Goal: Information Seeking & Learning: Check status

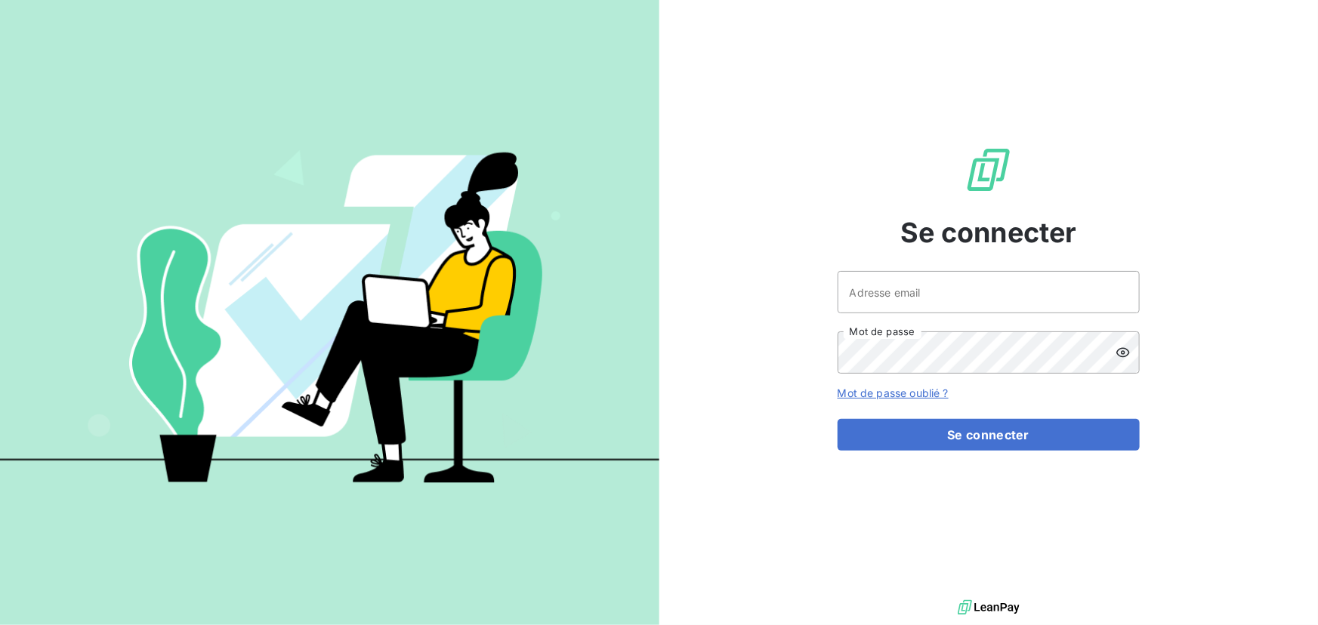
click at [0, 625] on div at bounding box center [0, 625] width 0 height 0
type input "[EMAIL_ADDRESS][DOMAIN_NAME]"
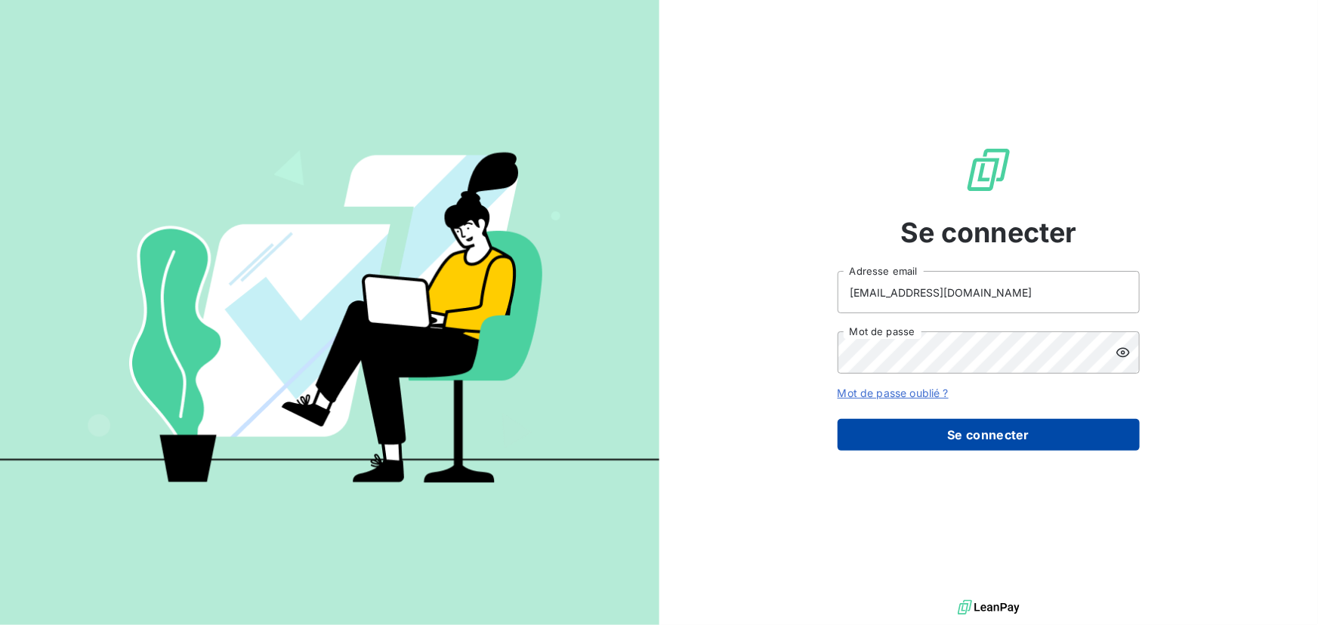
click at [971, 431] on button "Se connecter" at bounding box center [989, 435] width 302 height 32
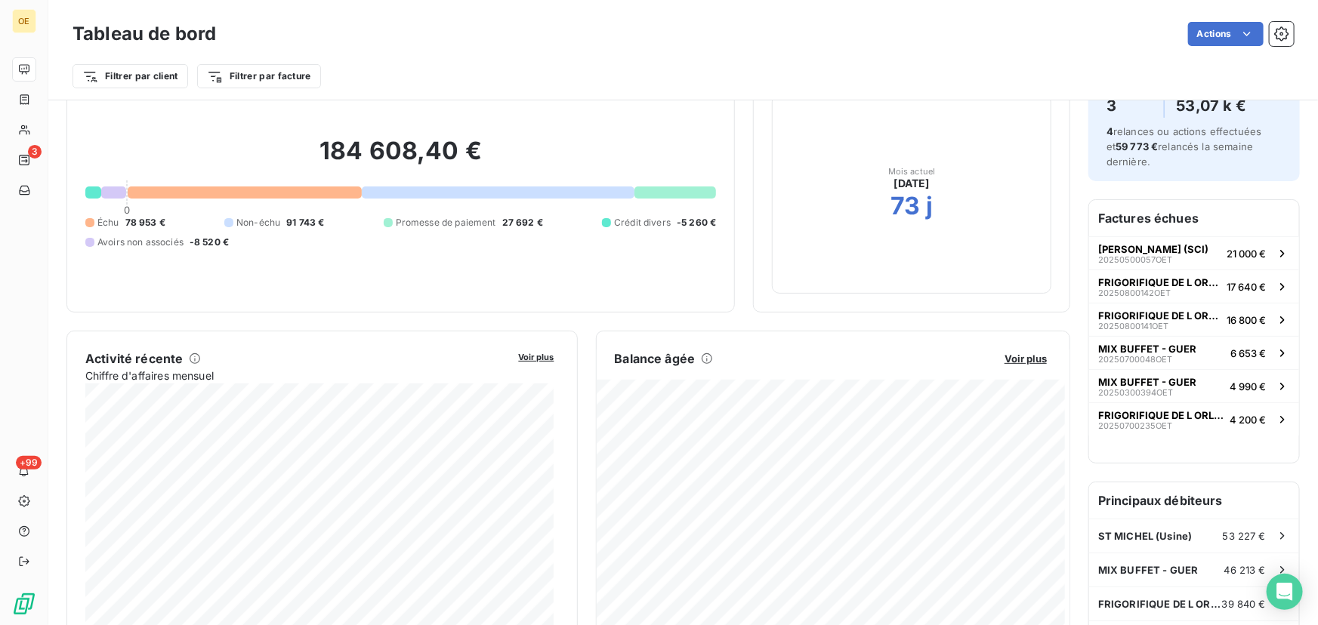
scroll to position [69, 0]
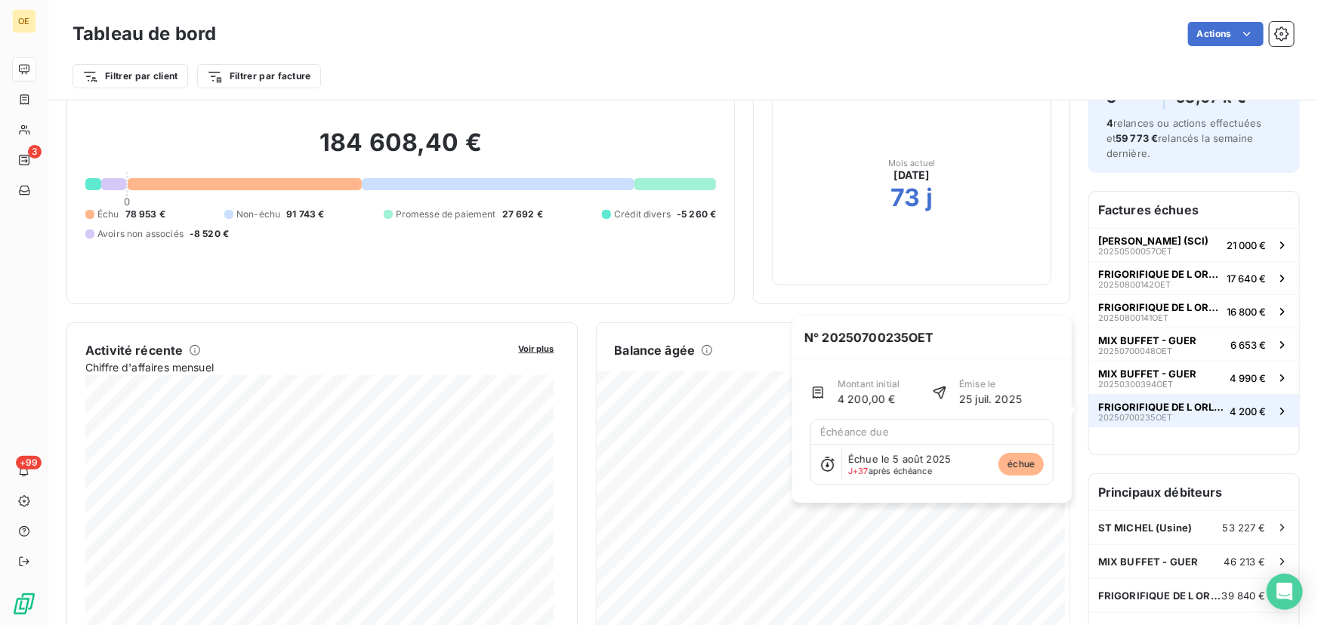
click at [1162, 408] on span "FRIGORIFIQUE DE L ORLEANAIS" at bounding box center [1160, 407] width 125 height 12
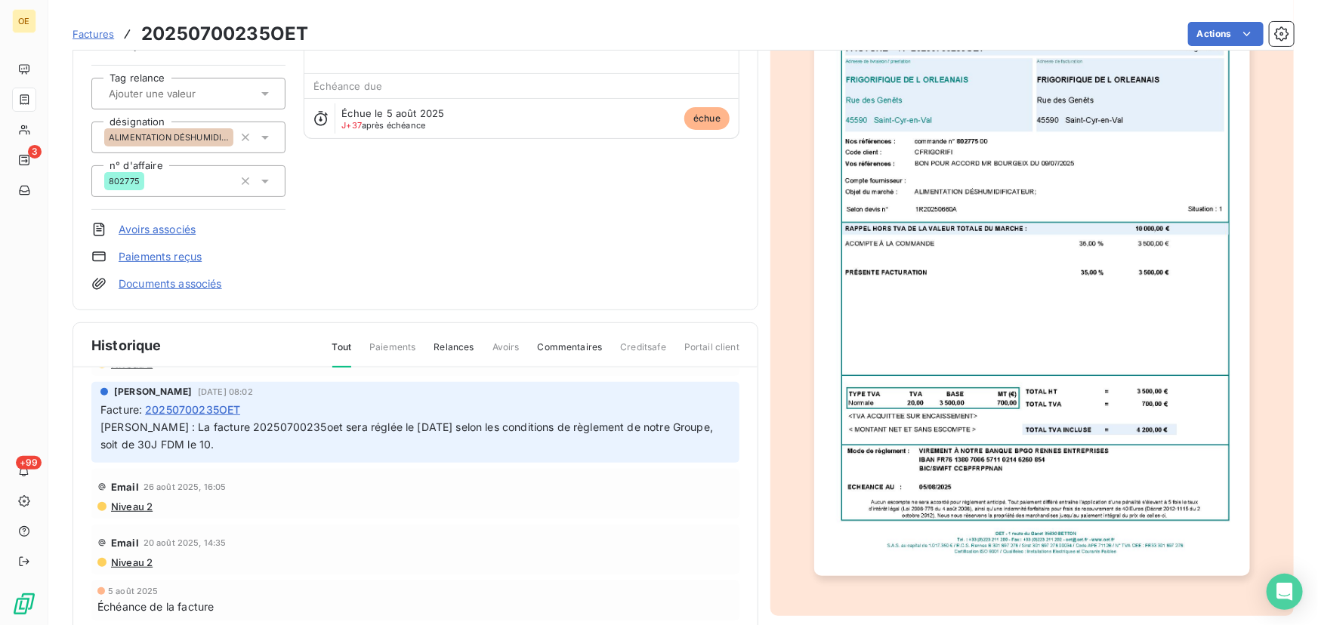
scroll to position [104, 0]
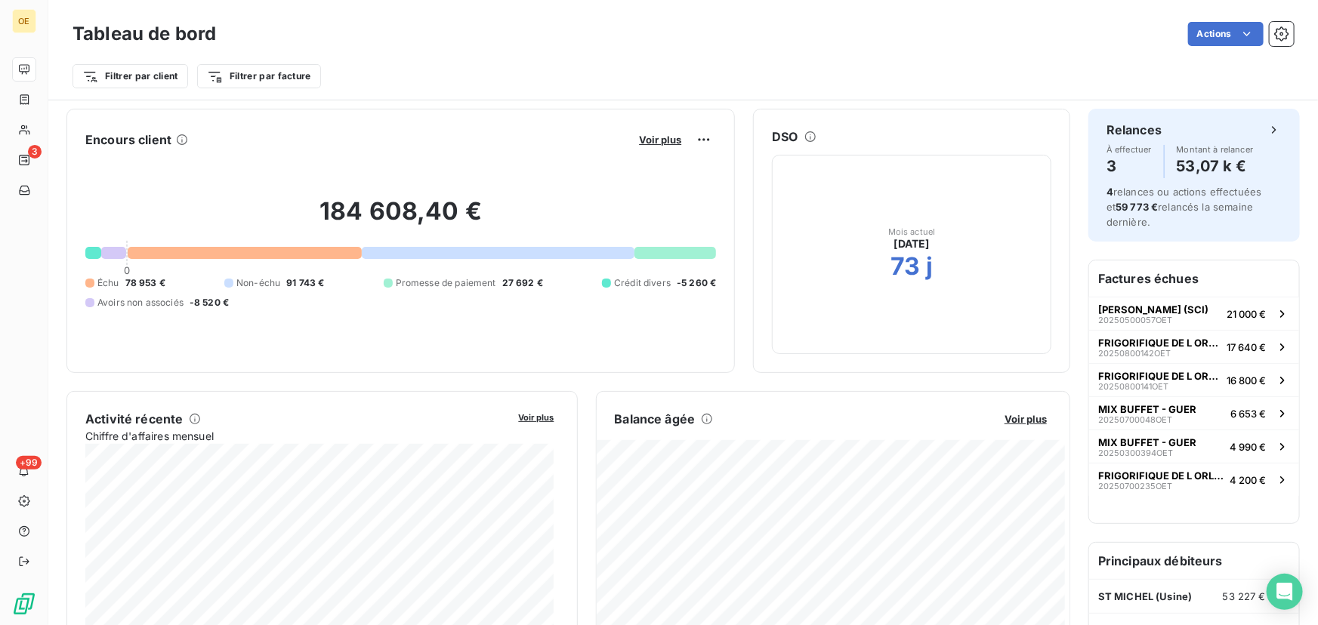
scroll to position [69, 0]
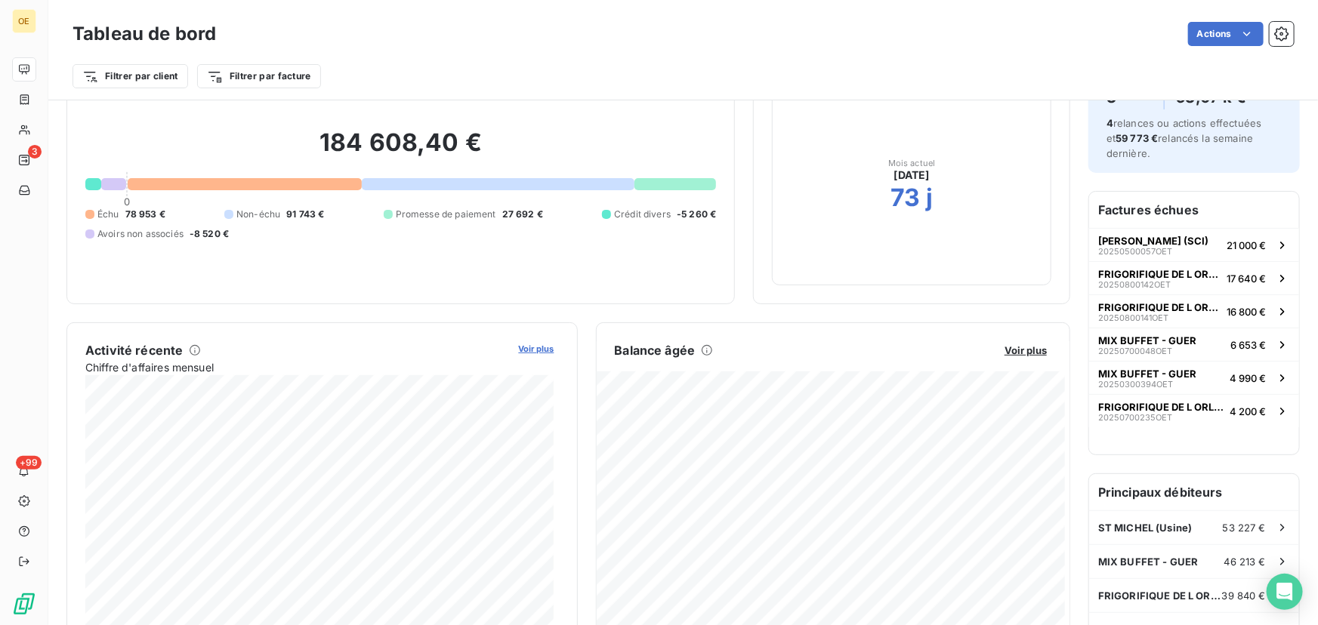
click at [537, 347] on span "Voir plus" at bounding box center [536, 349] width 35 height 11
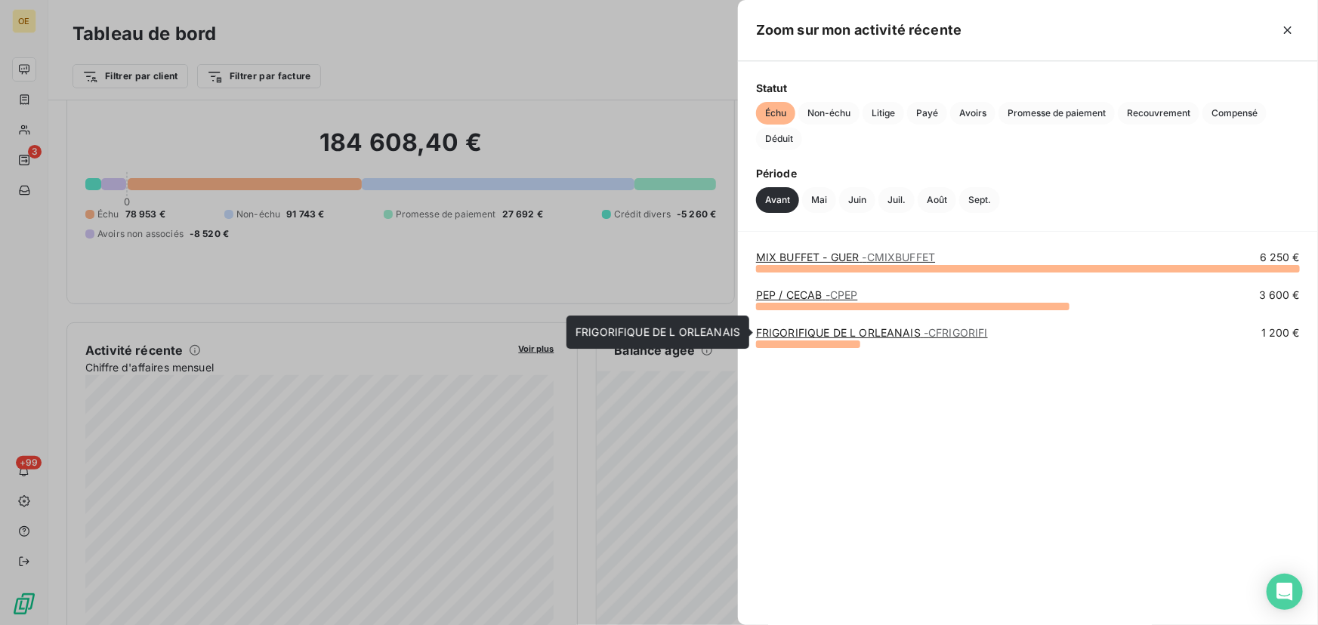
click at [834, 332] on link "FRIGORIFIQUE DE L ORLEANAIS - CFRIGORIFI" at bounding box center [872, 332] width 232 height 13
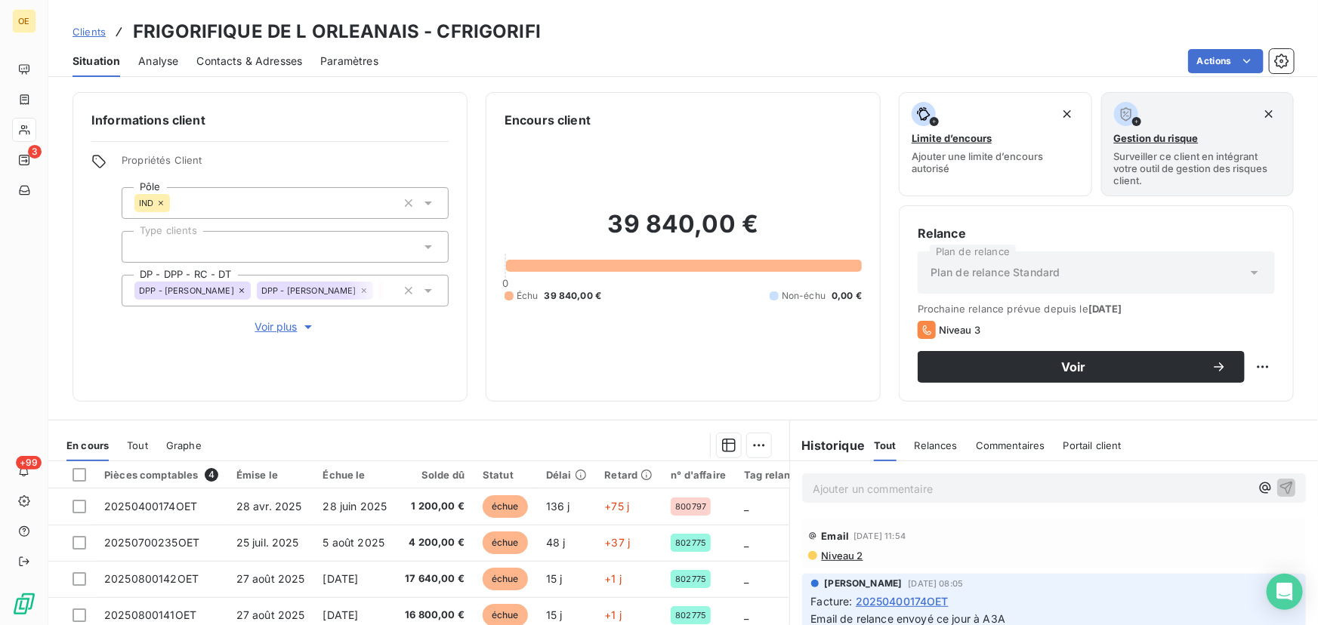
scroll to position [68, 0]
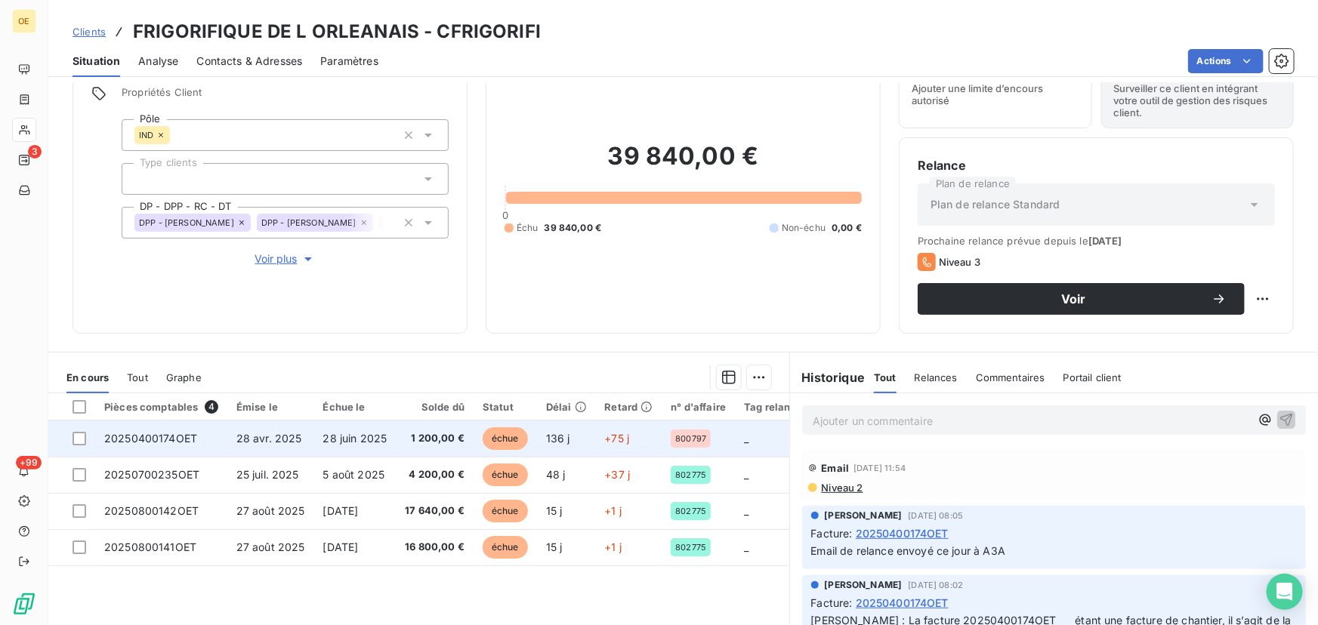
click at [689, 437] on span "800797" at bounding box center [690, 438] width 31 height 9
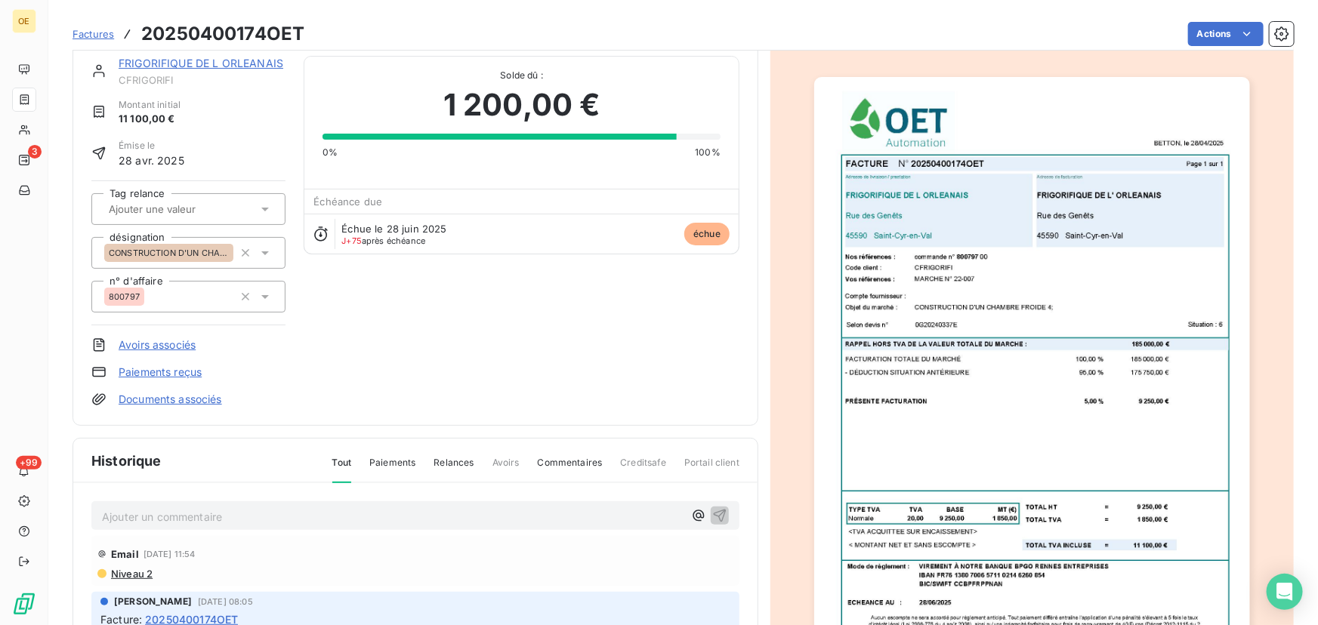
scroll to position [4, 0]
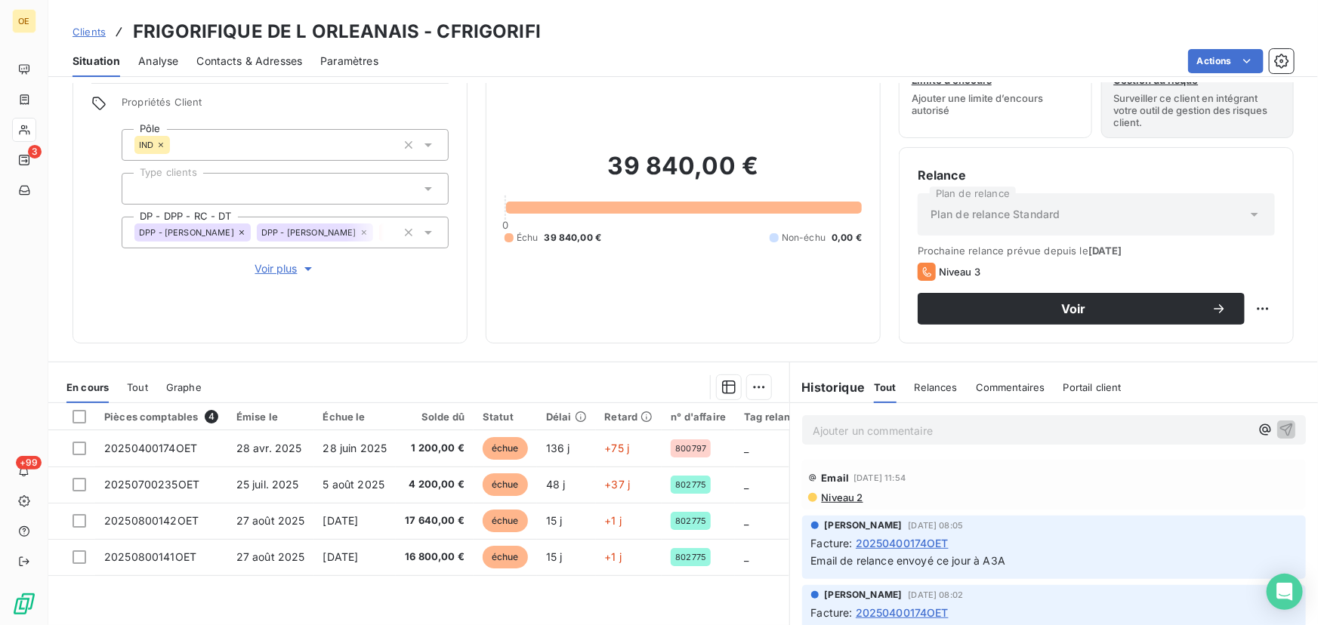
scroll to position [34, 0]
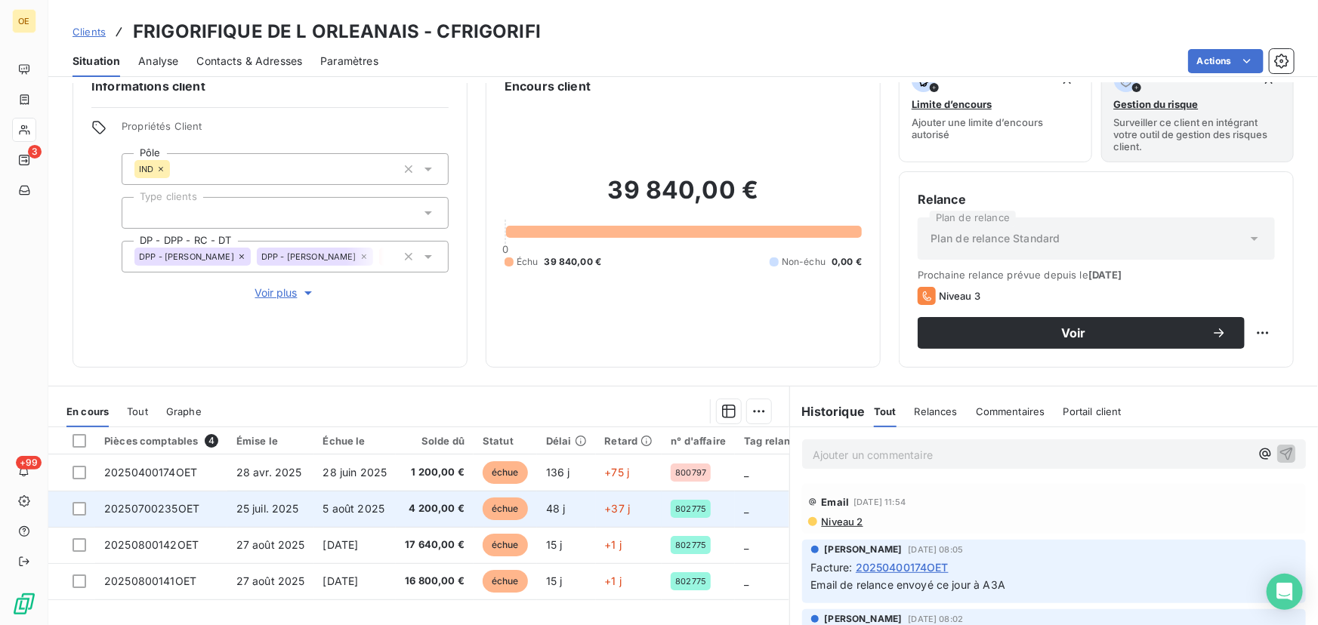
click at [675, 505] on span "802775" at bounding box center [690, 509] width 31 height 9
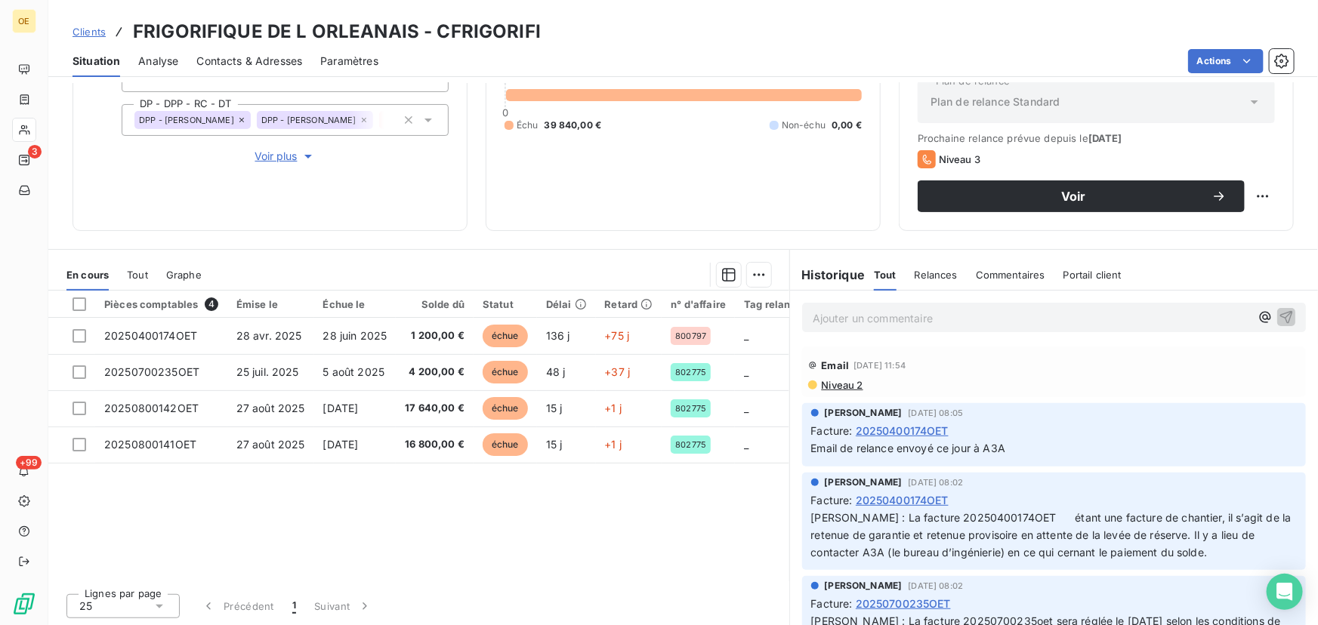
scroll to position [171, 0]
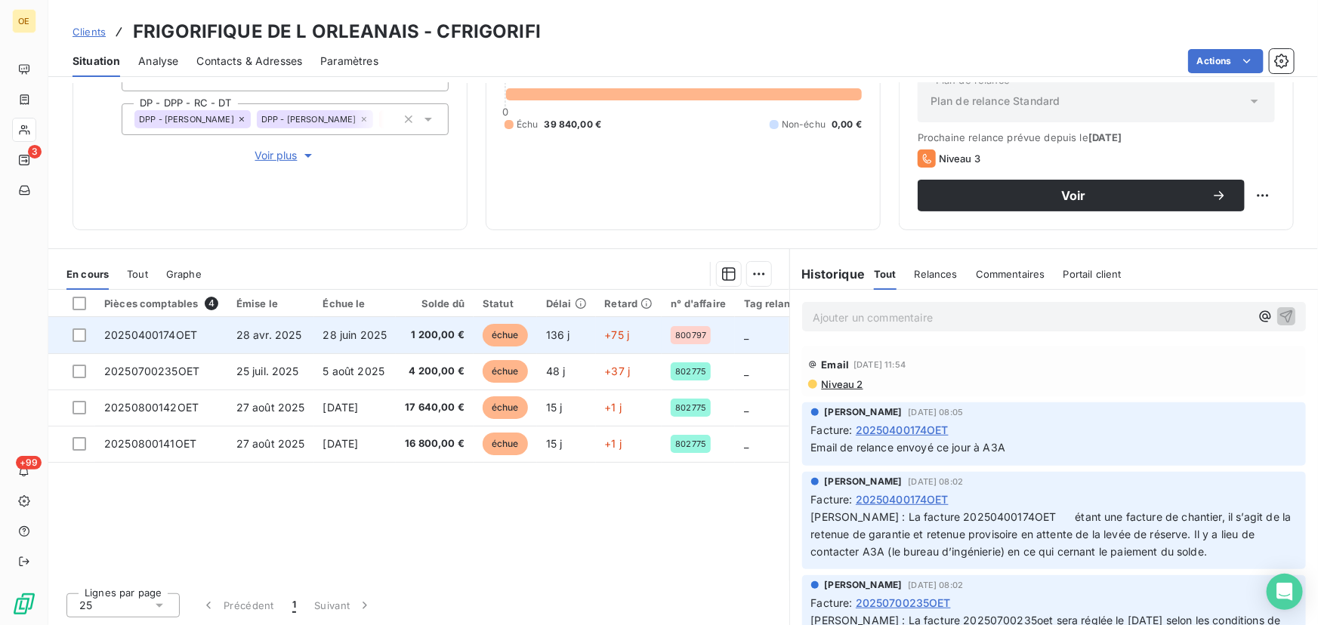
click at [413, 328] on span "1 200,00 €" at bounding box center [435, 335] width 60 height 15
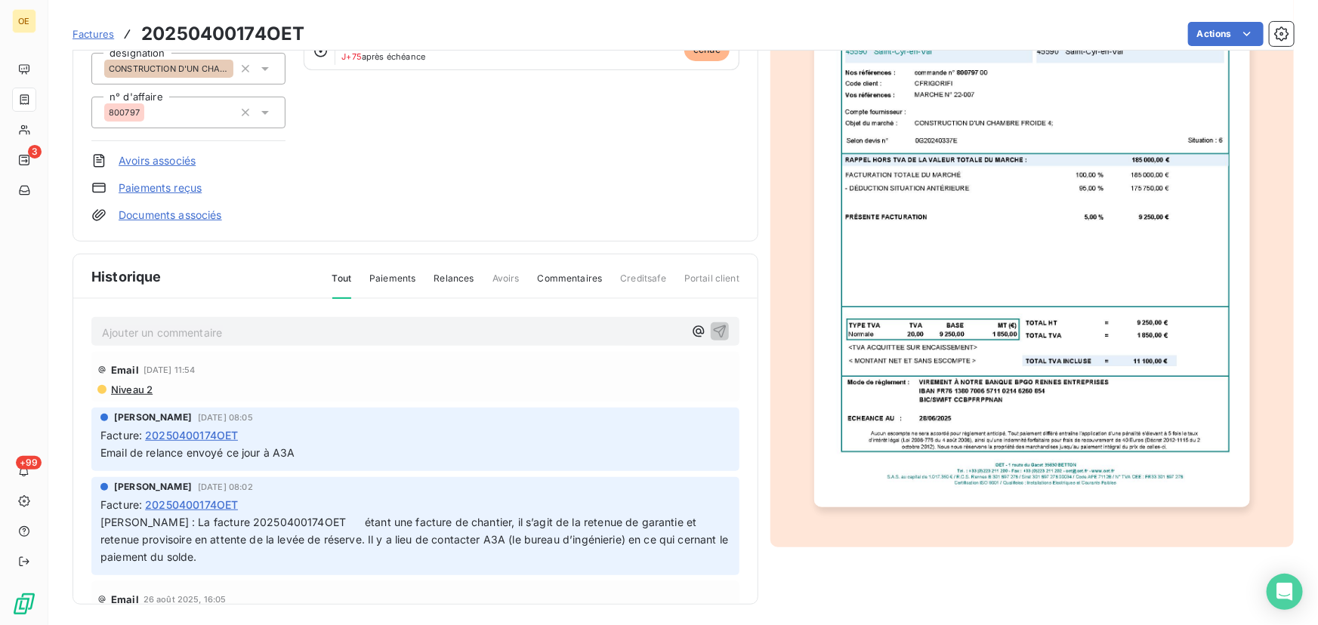
click at [387, 276] on span "Paiements" at bounding box center [392, 285] width 46 height 26
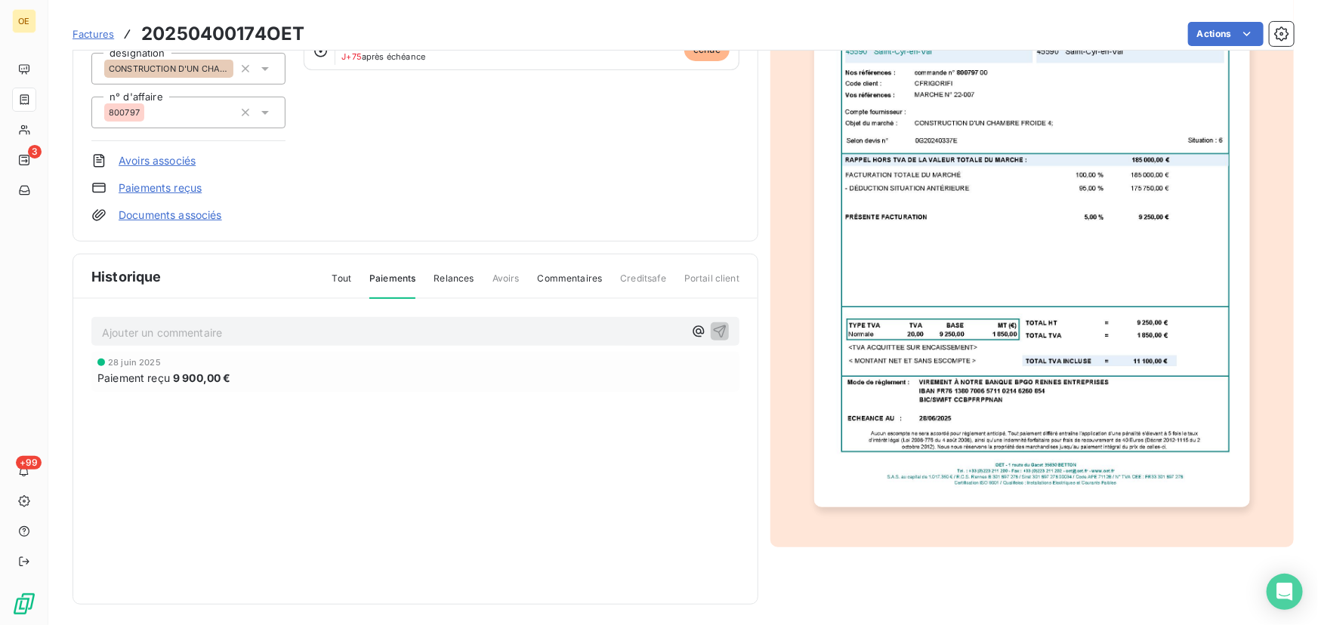
click at [442, 276] on span "Relances" at bounding box center [454, 285] width 40 height 26
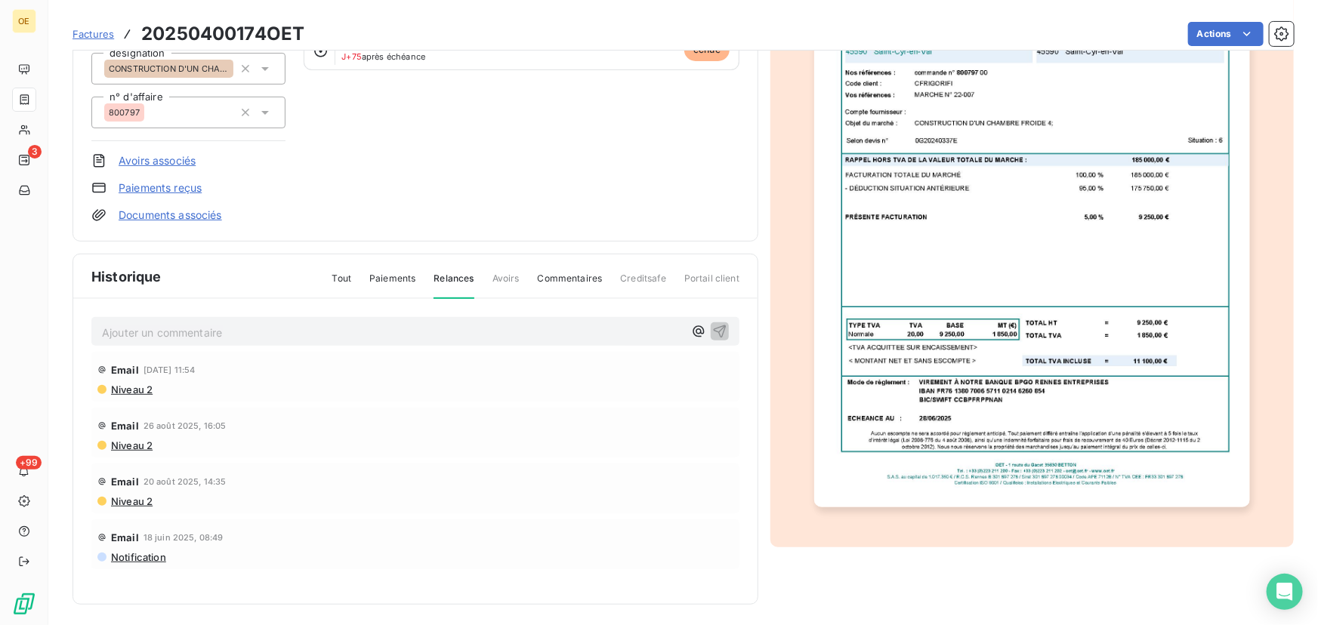
click at [502, 277] on span "Avoirs" at bounding box center [505, 285] width 27 height 26
click at [573, 272] on span "Commentaires" at bounding box center [570, 285] width 65 height 26
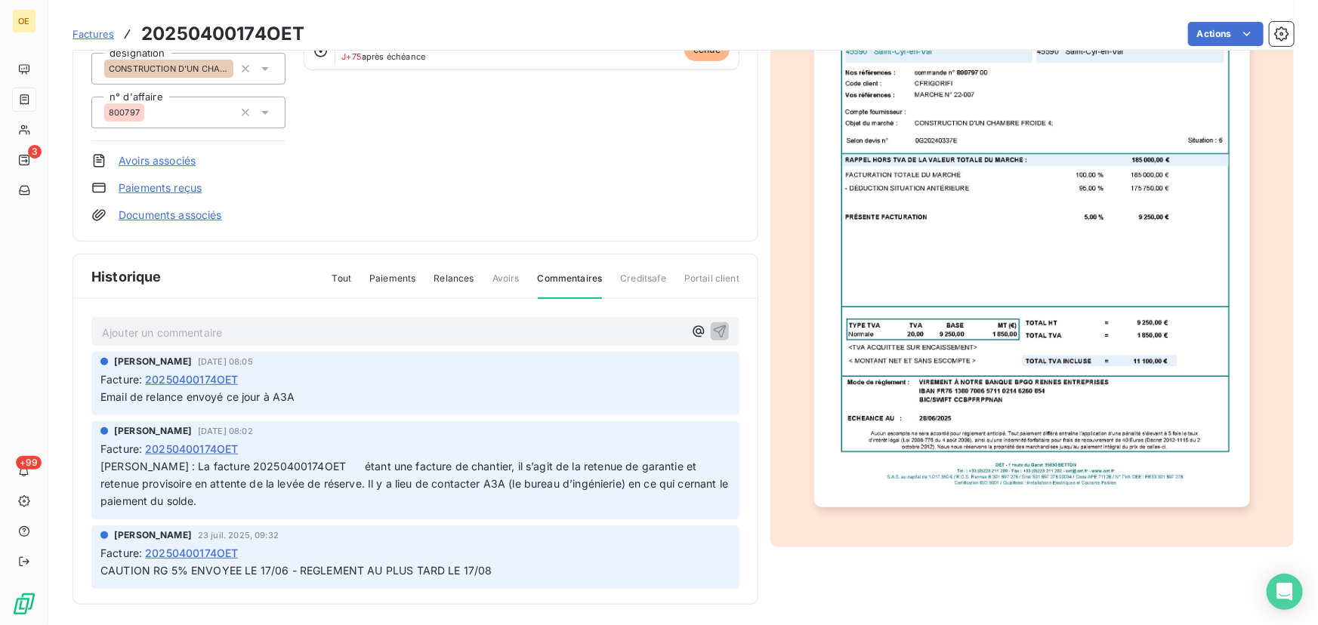
click at [344, 277] on span "Tout" at bounding box center [342, 285] width 20 height 26
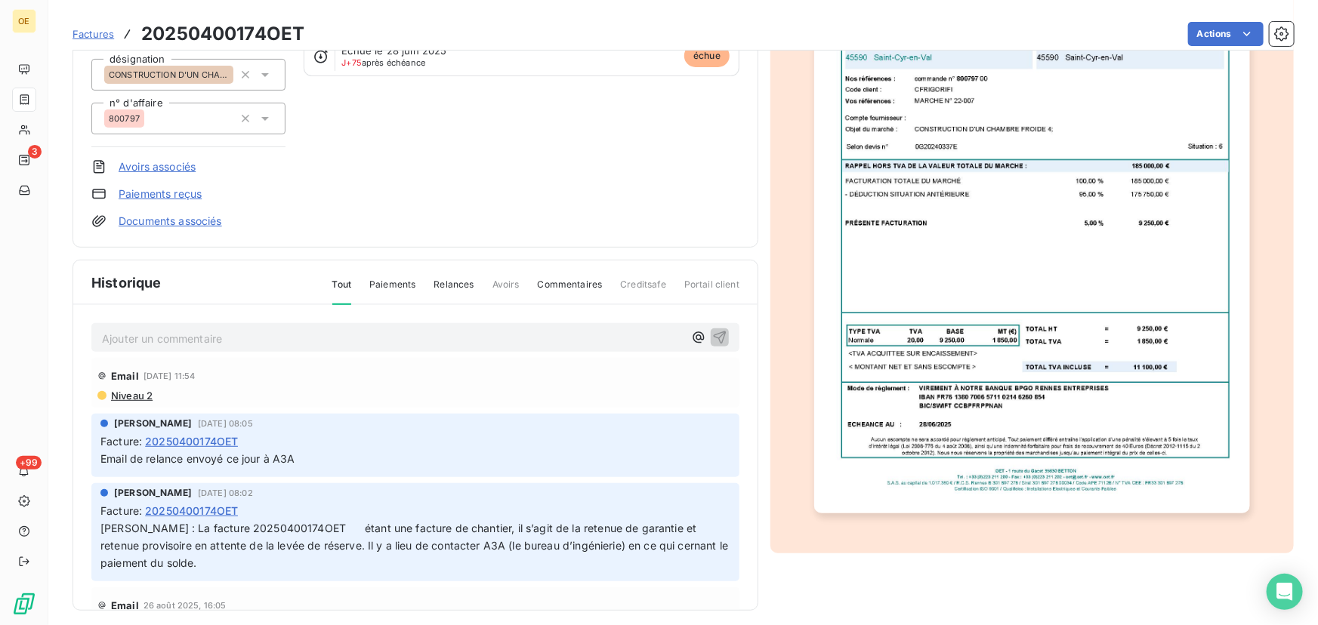
scroll to position [207, 0]
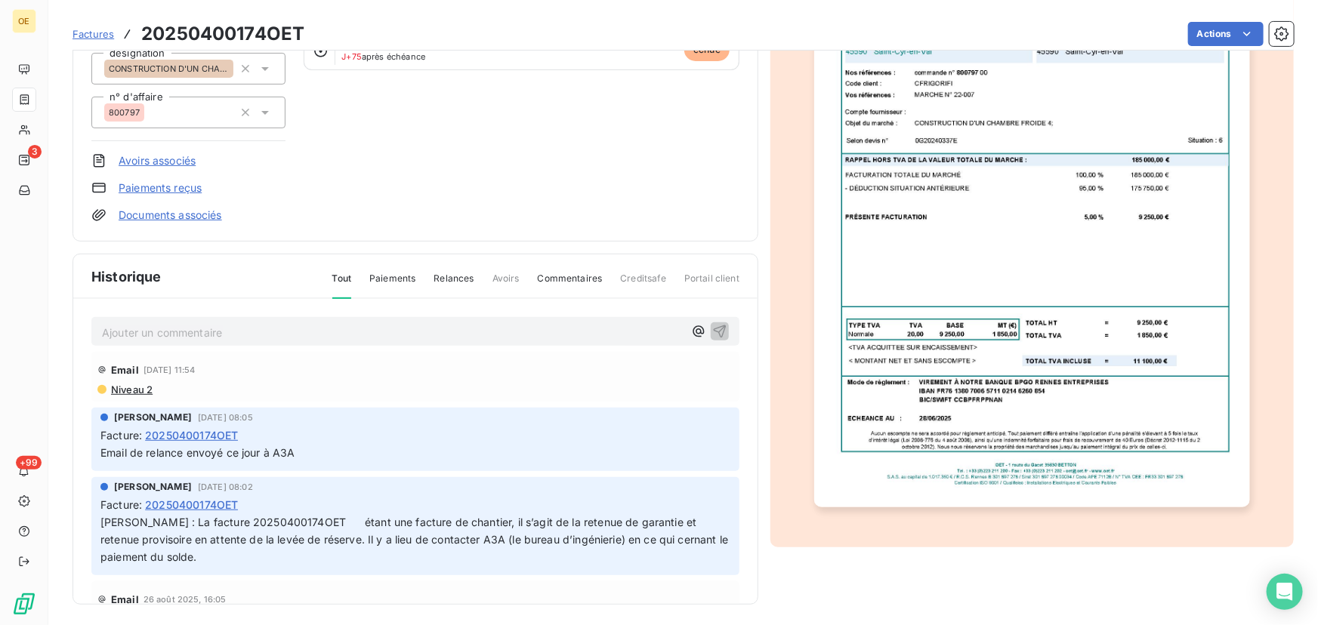
click at [288, 331] on p "Ajouter un commentaire ﻿" at bounding box center [393, 332] width 582 height 19
click at [424, 325] on span "Appel A3A - [PERSON_NAME] à eu l'accord client le semanie derniere" at bounding box center [279, 331] width 355 height 13
